Goal: Find specific page/section: Find specific page/section

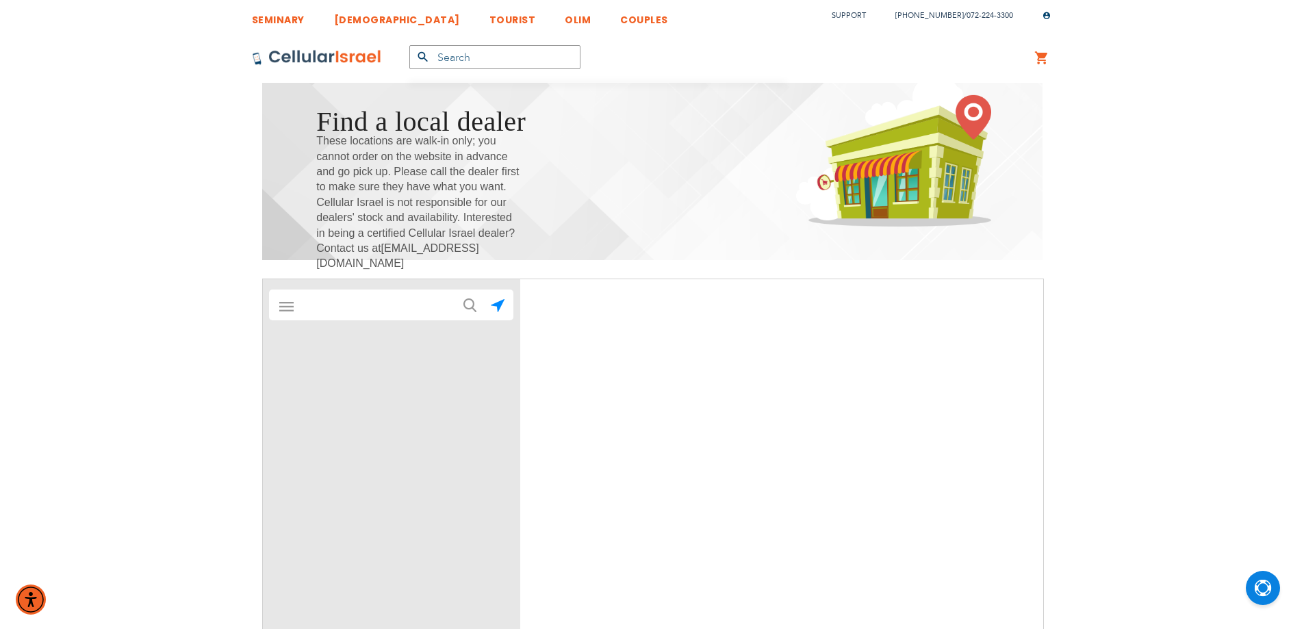
click at [320, 112] on h1 "Find a local dealer" at bounding box center [421, 121] width 210 height 39
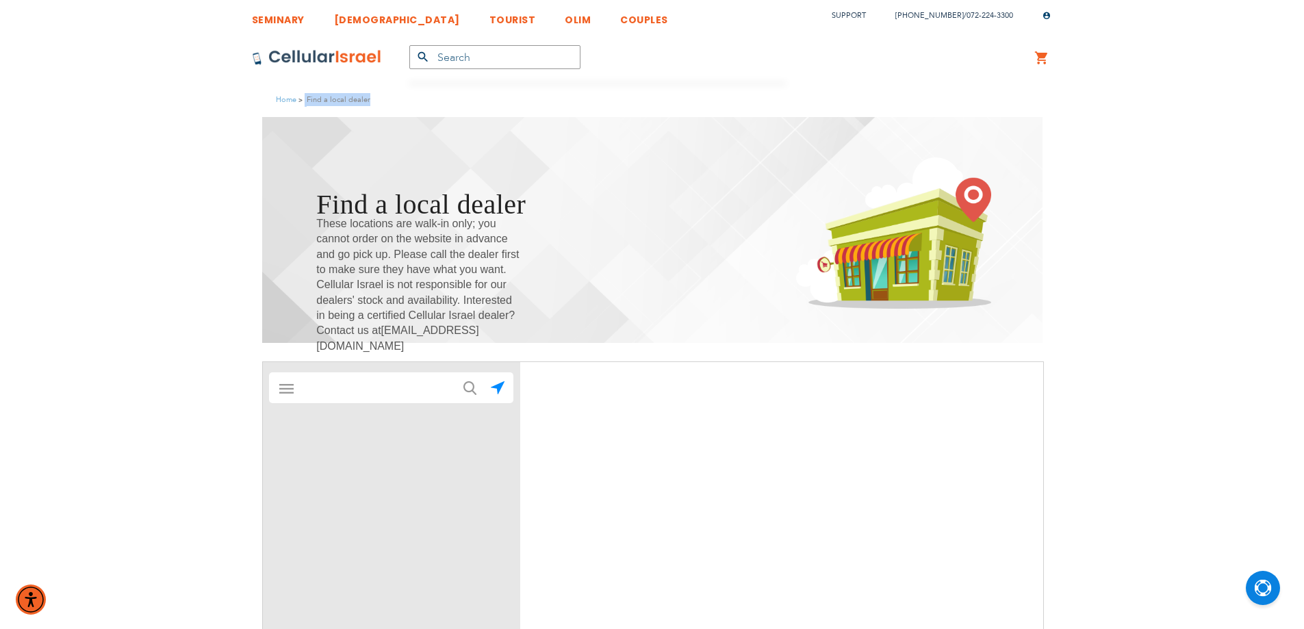
click at [320, 112] on div "Home Find a local dealer" at bounding box center [652, 100] width 1304 height 34
click at [364, 209] on h1 "Find a local dealer" at bounding box center [421, 204] width 210 height 39
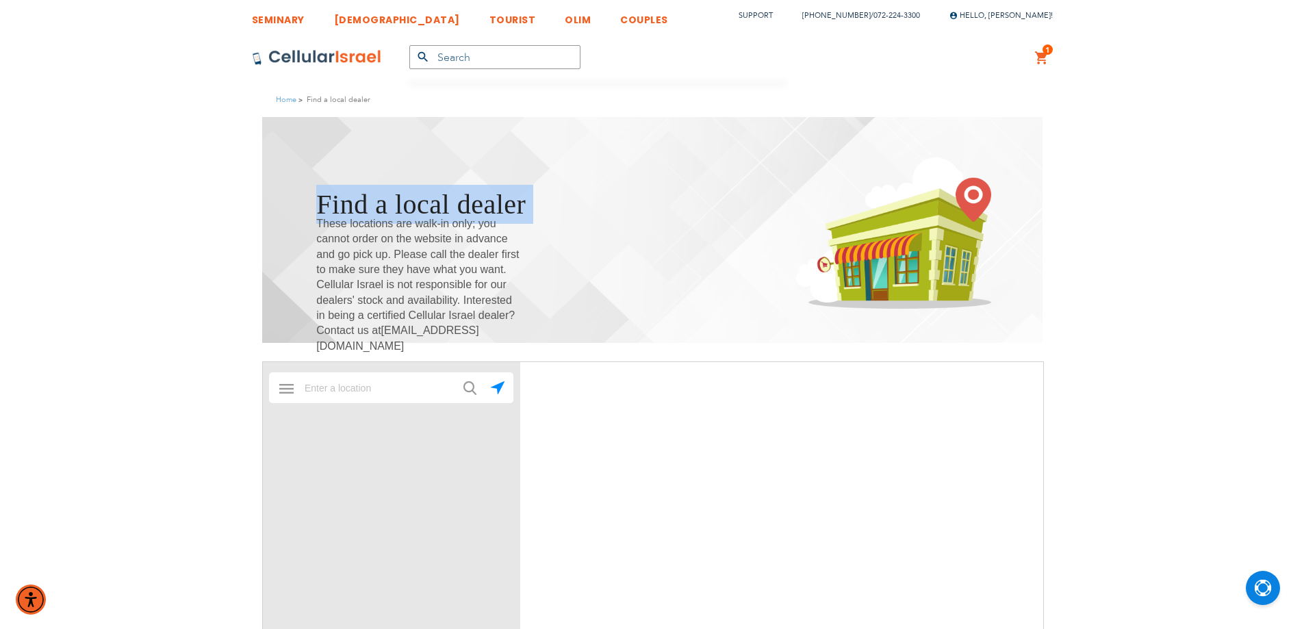
click at [364, 209] on h1 "Find a local dealer" at bounding box center [421, 204] width 210 height 39
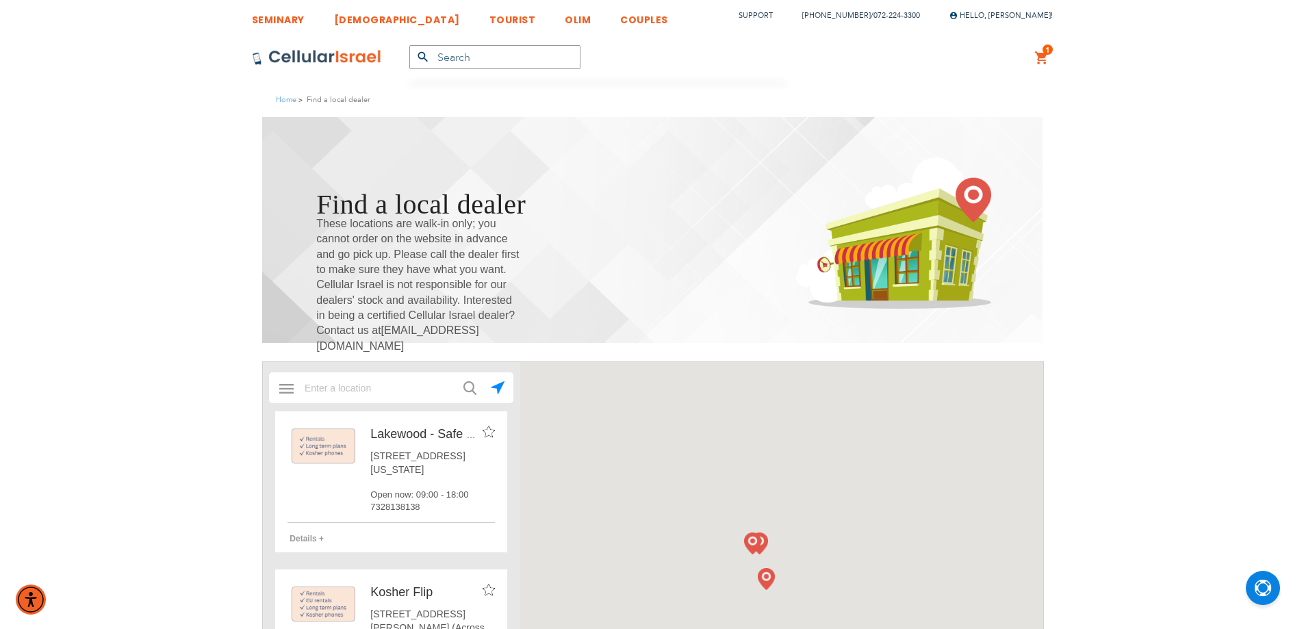
click at [1113, 290] on div "SEMINARY YESHIVA TOURIST OLIM COUPLES Support [PHONE_NUMBER] / [PHONE_NUMBER] H…" at bounding box center [652, 514] width 1304 height 1029
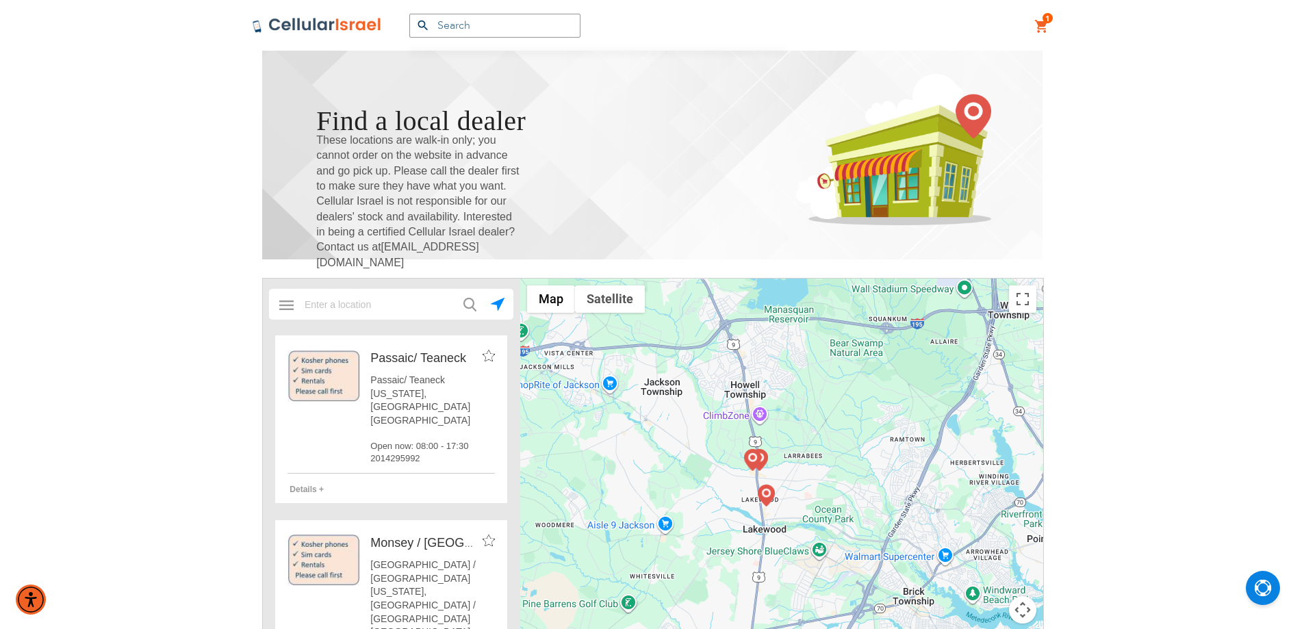
scroll to position [228, 0]
